Goal: Information Seeking & Learning: Learn about a topic

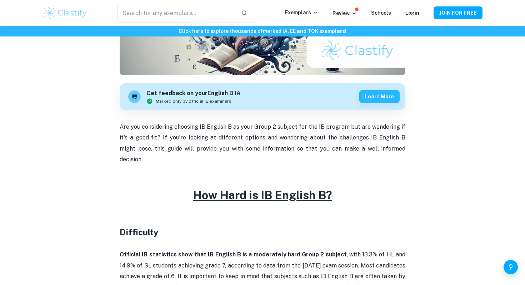
scroll to position [275, 0]
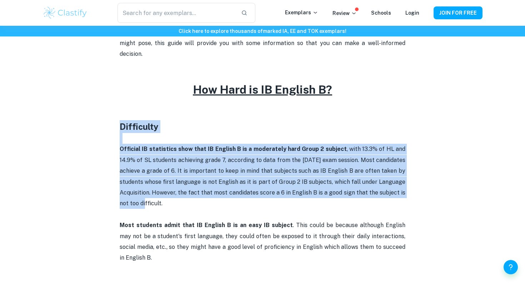
drag, startPoint x: 147, startPoint y: 101, endPoint x: 167, endPoint y: 197, distance: 98.5
click at [167, 197] on p "Official IB statistics show that IB English B is a moderately hard Group 2 subj…" at bounding box center [263, 176] width 286 height 65
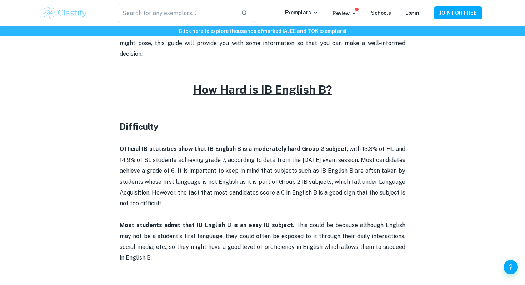
drag, startPoint x: 165, startPoint y: 205, endPoint x: 194, endPoint y: 250, distance: 53.3
click at [287, 220] on p "Most students admit that IB English B is an easy IB subject . This could be bec…" at bounding box center [263, 242] width 286 height 44
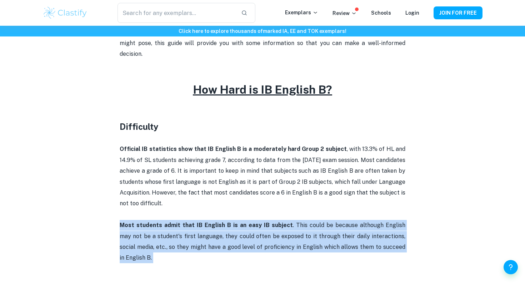
click at [287, 220] on p "Most students admit that IB English B is an easy IB subject . This could be bec…" at bounding box center [263, 242] width 286 height 44
click at [279, 235] on p "Most students admit that IB English B is an easy IB subject . This could be bec…" at bounding box center [263, 242] width 286 height 44
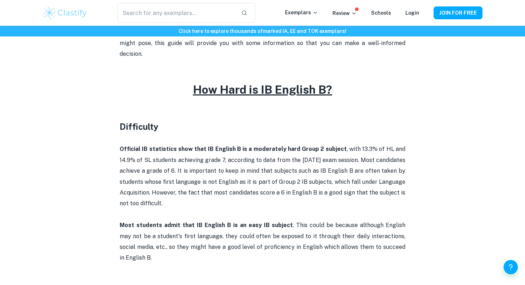
click at [279, 235] on p "Most students admit that IB English B is an easy IB subject . This could be bec…" at bounding box center [263, 242] width 286 height 44
drag, startPoint x: 327, startPoint y: 126, endPoint x: 326, endPoint y: 191, distance: 64.7
click at [326, 191] on p "Official IB statistics show that IB English B is a moderately hard Group 2 subj…" at bounding box center [263, 176] width 286 height 65
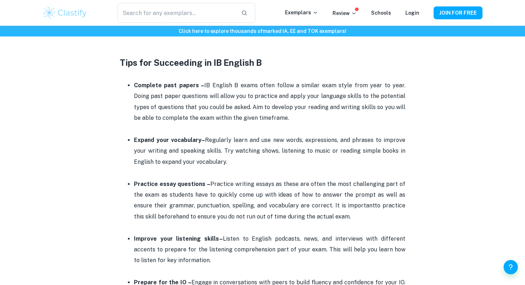
scroll to position [1320, 0]
